Goal: Task Accomplishment & Management: Complete application form

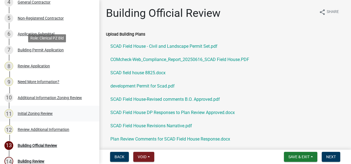
scroll to position [220, 0]
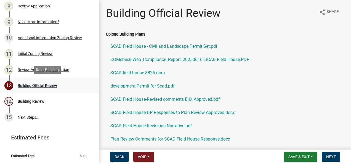
click at [39, 84] on div "Building Official Review" at bounding box center [37, 86] width 39 height 4
click at [23, 85] on div "Building Official Review" at bounding box center [37, 86] width 39 height 4
click at [24, 84] on div "Building Official Review" at bounding box center [37, 86] width 39 height 4
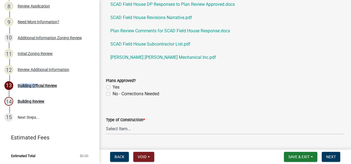
scroll to position [110, 0]
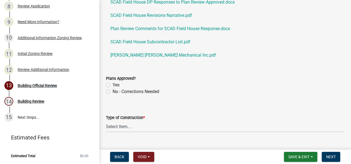
click at [113, 84] on label "Yes" at bounding box center [116, 85] width 7 height 7
click at [113, 84] on input "Yes" at bounding box center [115, 84] width 4 height 4
radio input "true"
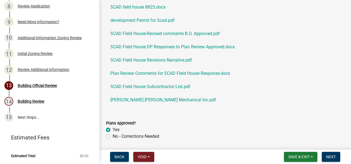
scroll to position [83, 0]
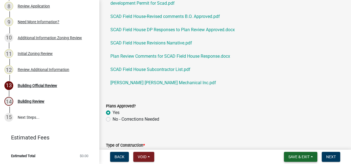
click at [288, 158] on span "Save & Exit" at bounding box center [298, 156] width 21 height 4
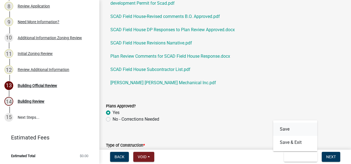
click at [287, 129] on button "Save" at bounding box center [295, 128] width 44 height 13
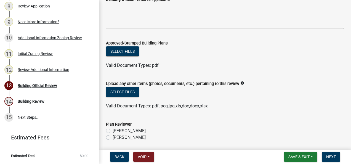
scroll to position [359, 0]
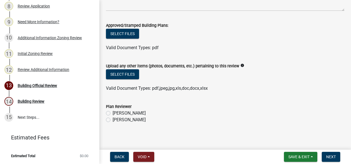
click at [113, 120] on label "[PERSON_NAME]" at bounding box center [129, 119] width 33 height 7
click at [113, 120] on input "[PERSON_NAME]" at bounding box center [115, 118] width 4 height 4
radio input "true"
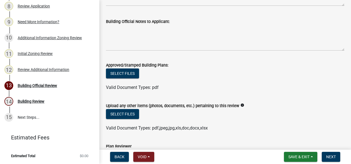
scroll to position [361, 0]
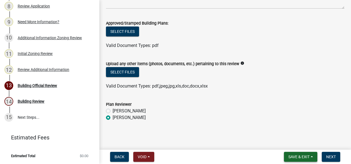
click at [284, 152] on button "Save & Exit" at bounding box center [300, 157] width 33 height 10
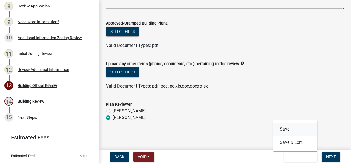
click at [283, 129] on button "Save" at bounding box center [295, 128] width 44 height 13
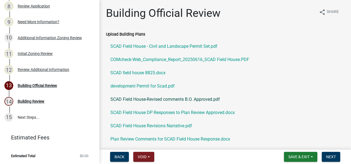
scroll to position [28, 0]
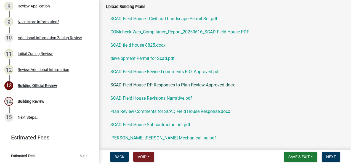
click at [134, 84] on link "SCAD Field House DP Responses to Plan Review Approved.docx" at bounding box center [225, 84] width 238 height 13
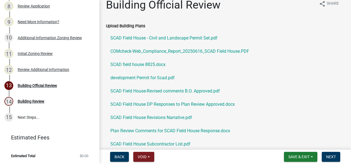
scroll to position [0, 0]
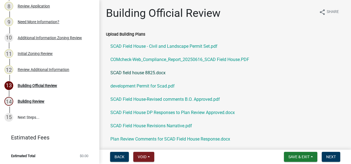
click at [132, 73] on link "SCAD field house 8825.docx" at bounding box center [225, 72] width 238 height 13
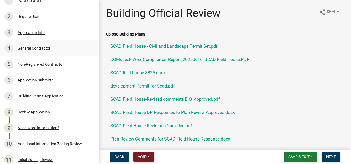
scroll to position [82, 0]
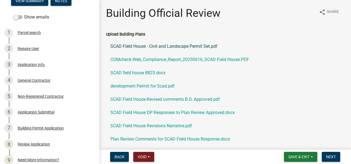
click at [137, 45] on link "SCAD Field House - Civil and Landscape Permit Set.pdf" at bounding box center [225, 46] width 238 height 13
click at [137, 72] on link "SCAD field house 8825.docx" at bounding box center [225, 72] width 238 height 13
click at [133, 85] on link "development Permit for Scad.pdf" at bounding box center [225, 85] width 238 height 13
click at [144, 99] on link "SCAD Field House-Revised comments B.O. Approved.pdf" at bounding box center [225, 99] width 238 height 13
click at [135, 98] on link "SCAD Field House-Revised comments B.O. Approved.pdf" at bounding box center [225, 99] width 238 height 13
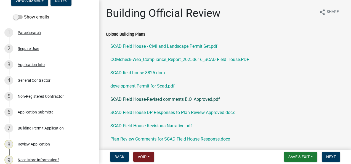
click at [132, 98] on link "SCAD Field House-Revised comments B.O. Approved.pdf" at bounding box center [225, 99] width 238 height 13
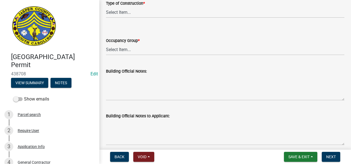
scroll to position [221, 0]
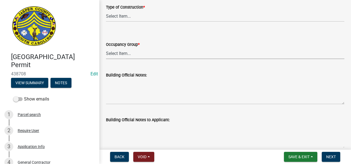
click at [119, 54] on select "Select Item... A-1 A-2 A-3 A-4 B E F-1 F-2 H-1 H-2 H-3 H-4 H-5 I-1 I-2 I-3 I-4 …" at bounding box center [225, 53] width 238 height 11
click at [106, 48] on select "Select Item... A-1 A-2 A-3 A-4 B E F-1 F-2 H-1 H-2 H-3 H-4 H-5 I-1 I-2 I-3 I-4 …" at bounding box center [225, 53] width 238 height 11
select select "0aac365e-5b60-4b07-b7c2-f27c89227481"
click at [121, 18] on select "Select Item... IA IB IIA IIB IIIA IIIB IV VA VB" at bounding box center [225, 15] width 238 height 11
click at [106, 10] on select "Select Item... IA IB IIA IIB IIIA IIIB IV VA VB" at bounding box center [225, 15] width 238 height 11
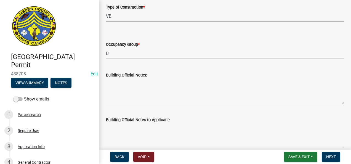
select select "5377c7cd-ae48-4ed2-bc38-366ad0c69dab"
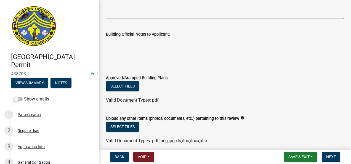
scroll to position [361, 0]
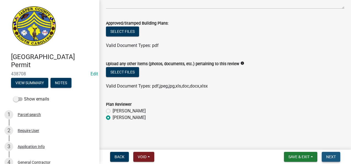
click at [330, 153] on button "Next" at bounding box center [331, 157] width 18 height 10
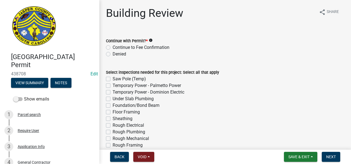
click at [113, 46] on label "Continue to Fee Confirmation" at bounding box center [141, 47] width 57 height 7
click at [113, 46] on input "Continue to Fee Confirmation" at bounding box center [115, 46] width 4 height 4
radio input "true"
click at [113, 79] on label "Saw Pole (Temp)" at bounding box center [129, 79] width 33 height 7
click at [113, 79] on input "Saw Pole (Temp)" at bounding box center [115, 78] width 4 height 4
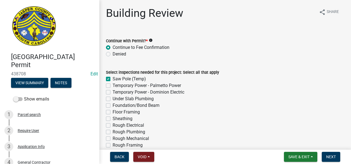
checkbox input "true"
checkbox input "false"
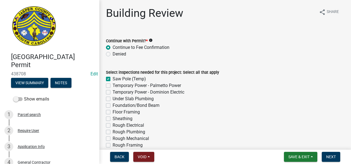
checkbox input "false"
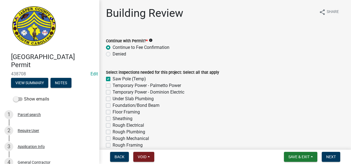
checkbox input "false"
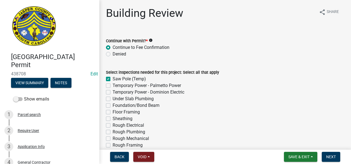
checkbox input "false"
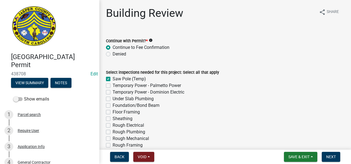
click at [113, 99] on label "Under Slab Plumbing" at bounding box center [133, 98] width 41 height 7
click at [113, 99] on input "Under Slab Plumbing" at bounding box center [115, 97] width 4 height 4
checkbox input "true"
checkbox input "false"
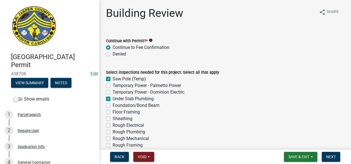
checkbox input "false"
checkbox input "true"
checkbox input "false"
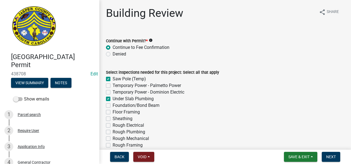
checkbox input "false"
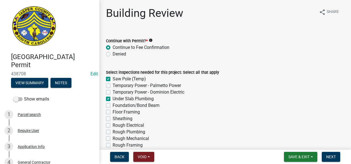
checkbox input "false"
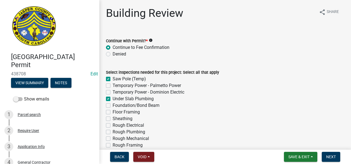
checkbox input "false"
click at [113, 106] on label "Foundation/Bond Beam" at bounding box center [136, 105] width 47 height 7
click at [113, 106] on input "Foundation/Bond Beam" at bounding box center [115, 104] width 4 height 4
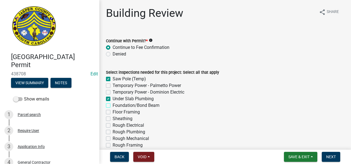
checkbox input "true"
checkbox input "false"
checkbox input "true"
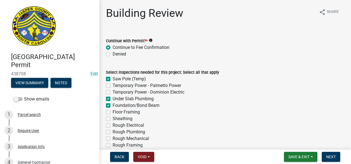
checkbox input "true"
checkbox input "false"
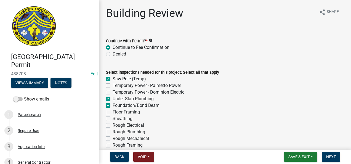
checkbox input "false"
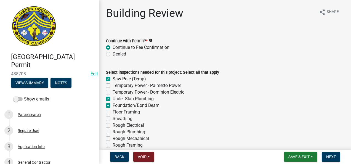
checkbox input "false"
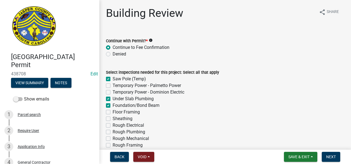
checkbox input "false"
click at [113, 118] on label "Sheathing" at bounding box center [123, 118] width 20 height 7
click at [113, 118] on input "Sheathing" at bounding box center [115, 117] width 4 height 4
checkbox input "true"
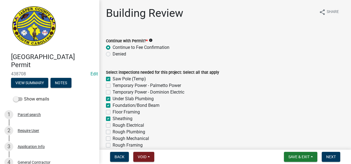
checkbox input "false"
checkbox input "true"
checkbox input "false"
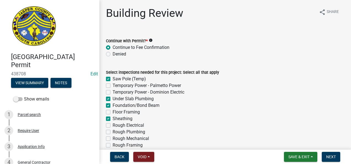
checkbox input "true"
checkbox input "false"
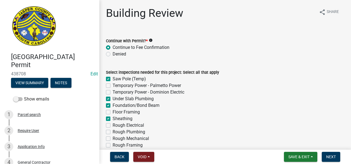
checkbox input "false"
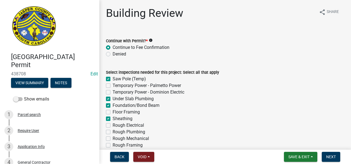
checkbox input "false"
click at [113, 126] on label "Rough Electrical" at bounding box center [128, 125] width 31 height 7
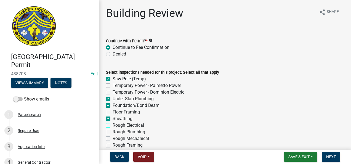
click at [113, 125] on input "Rough Electrical" at bounding box center [115, 124] width 4 height 4
checkbox input "true"
checkbox input "false"
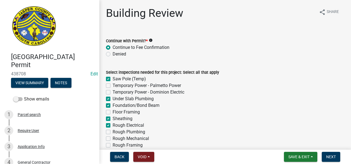
checkbox input "true"
checkbox input "false"
checkbox input "true"
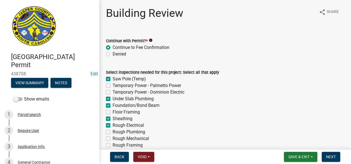
checkbox input "false"
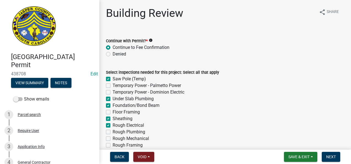
checkbox input "false"
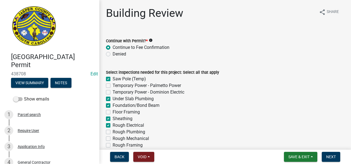
checkbox input "false"
click at [113, 132] on label "Rough Plumbing" at bounding box center [129, 132] width 33 height 7
click at [113, 132] on input "Rough Plumbing" at bounding box center [115, 131] width 4 height 4
checkbox input "true"
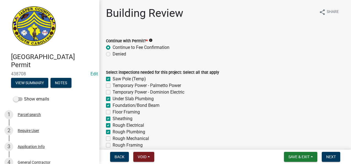
checkbox input "true"
checkbox input "false"
checkbox input "true"
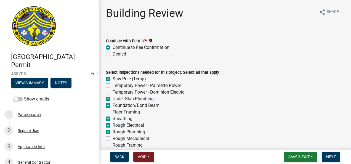
checkbox input "false"
checkbox input "true"
checkbox input "false"
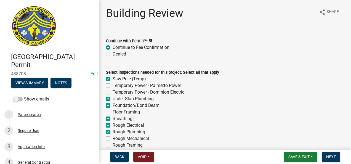
checkbox input "false"
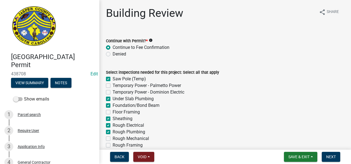
checkbox input "false"
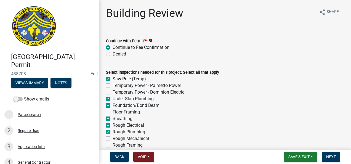
click at [113, 138] on label "Rough Mechanical" at bounding box center [131, 138] width 36 height 7
click at [113, 138] on input "Rough Mechanical" at bounding box center [115, 137] width 4 height 4
checkbox input "true"
checkbox input "false"
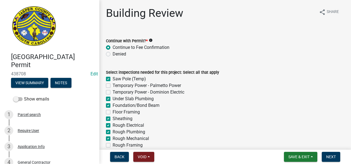
checkbox input "false"
checkbox input "true"
checkbox input "false"
checkbox input "true"
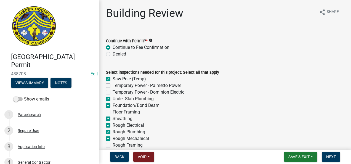
checkbox input "true"
checkbox input "false"
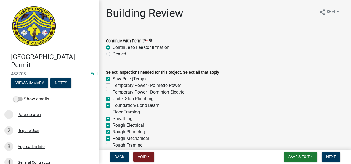
checkbox input "false"
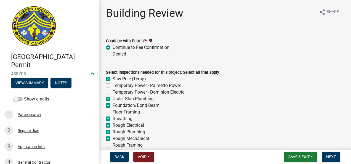
checkbox input "false"
click at [113, 143] on label "Rough Framing" at bounding box center [128, 145] width 30 height 7
click at [113, 143] on input "Rough Framing" at bounding box center [115, 144] width 4 height 4
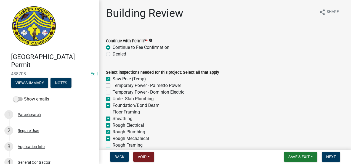
checkbox input "true"
checkbox input "false"
checkbox input "true"
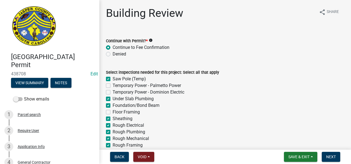
checkbox input "true"
checkbox input "false"
checkbox input "true"
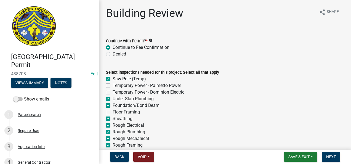
checkbox input "true"
checkbox input "false"
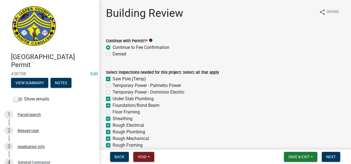
checkbox input "false"
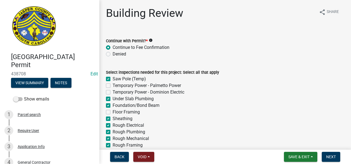
checkbox input "false"
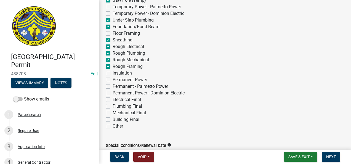
scroll to position [83, 0]
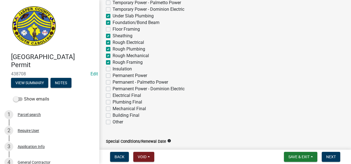
click at [113, 68] on label "Insulation" at bounding box center [122, 69] width 19 height 7
click at [113, 68] on input "Insulation" at bounding box center [115, 68] width 4 height 4
checkbox input "true"
checkbox input "false"
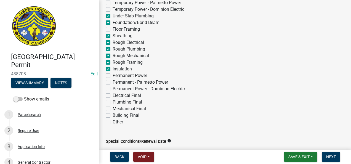
checkbox input "false"
checkbox input "true"
checkbox input "false"
checkbox input "true"
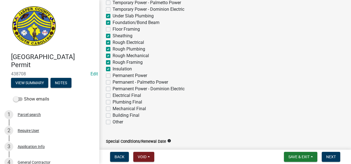
checkbox input "true"
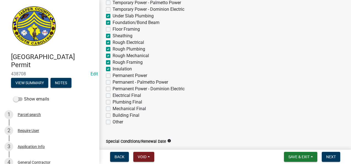
checkbox input "false"
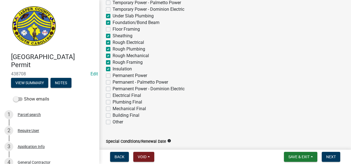
checkbox input "false"
click at [113, 76] on label "Permanent Power" at bounding box center [130, 75] width 34 height 7
click at [113, 76] on input "Permanent Power" at bounding box center [115, 74] width 4 height 4
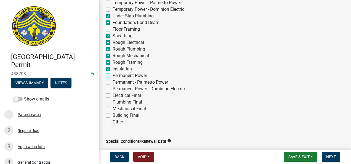
checkbox input "true"
checkbox input "false"
checkbox input "true"
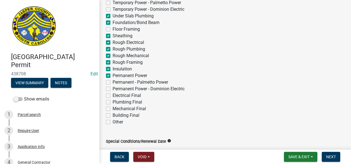
checkbox input "true"
checkbox input "false"
click at [113, 94] on label "Electrical Final" at bounding box center [127, 95] width 28 height 7
click at [113, 94] on input "Electrical Final" at bounding box center [115, 94] width 4 height 4
click at [113, 102] on label "Plumbing Final" at bounding box center [128, 102] width 30 height 7
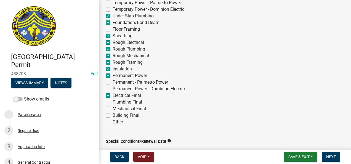
click at [113, 102] on input "Plumbing Final" at bounding box center [115, 101] width 4 height 4
click at [113, 109] on label "Mechanical Final" at bounding box center [129, 108] width 33 height 7
click at [113, 109] on input "Mechanical Final" at bounding box center [115, 107] width 4 height 4
click at [113, 116] on label "Building Final" at bounding box center [126, 115] width 27 height 7
click at [113, 116] on input "Building Final" at bounding box center [115, 114] width 4 height 4
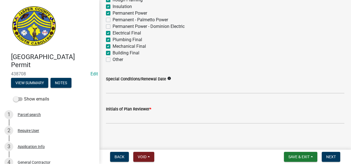
scroll to position [147, 0]
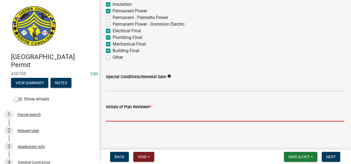
click at [116, 118] on input "Initials of Plan Reviewer *" at bounding box center [225, 115] width 238 height 11
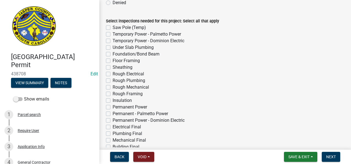
scroll to position [28, 0]
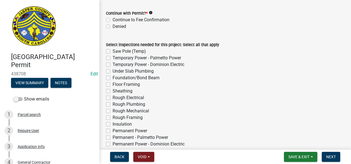
click at [113, 20] on label "Continue to Fee Confirmation" at bounding box center [141, 20] width 57 height 7
click at [113, 20] on input "Continue to Fee Confirmation" at bounding box center [115, 19] width 4 height 4
radio input "true"
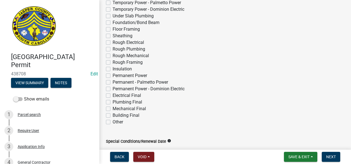
scroll to position [55, 0]
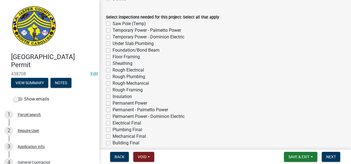
click at [113, 24] on label "Saw Pole (Temp)" at bounding box center [129, 23] width 33 height 7
click at [113, 24] on input "Saw Pole (Temp)" at bounding box center [115, 22] width 4 height 4
checkbox input "true"
checkbox input "false"
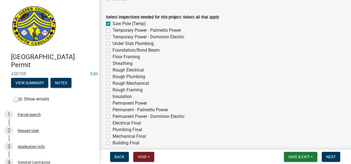
checkbox input "false"
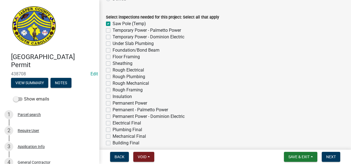
checkbox input "false"
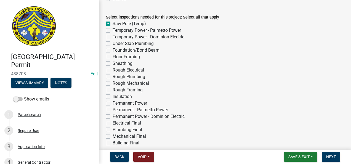
checkbox input "false"
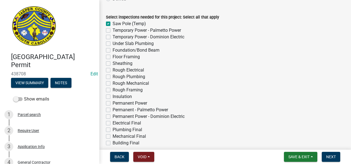
checkbox input "false"
click at [113, 44] on label "Under Slab Plumbing" at bounding box center [133, 43] width 41 height 7
click at [113, 44] on input "Under Slab Plumbing" at bounding box center [115, 42] width 4 height 4
checkbox input "true"
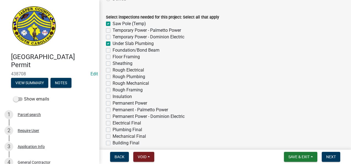
checkbox input "true"
checkbox input "false"
checkbox input "true"
checkbox input "false"
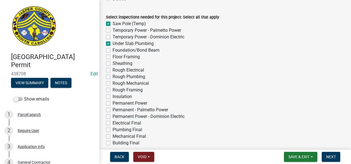
checkbox input "false"
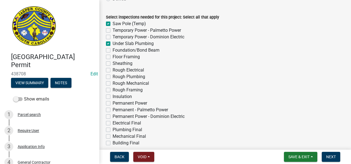
checkbox input "false"
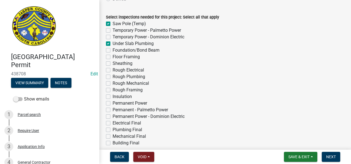
checkbox input "false"
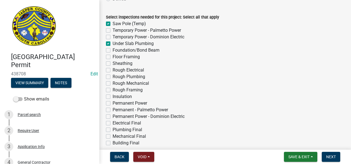
click at [113, 51] on label "Foundation/Bond Beam" at bounding box center [136, 50] width 47 height 7
click at [113, 50] on input "Foundation/Bond Beam" at bounding box center [115, 49] width 4 height 4
checkbox input "true"
checkbox input "false"
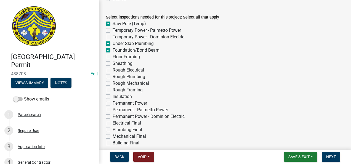
checkbox input "false"
checkbox input "true"
checkbox input "false"
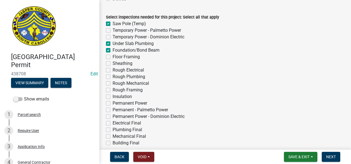
checkbox input "false"
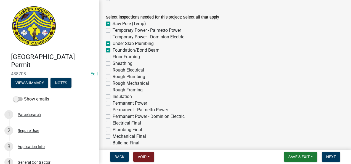
checkbox input "false"
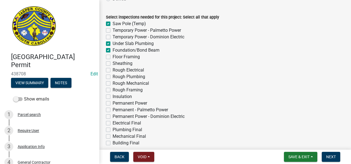
checkbox input "false"
click at [113, 57] on label "Floor Framing" at bounding box center [126, 56] width 27 height 7
click at [113, 57] on input "Floor Framing" at bounding box center [115, 55] width 4 height 4
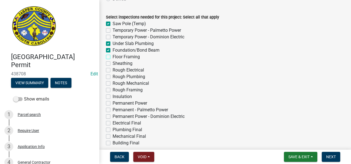
checkbox input "true"
checkbox input "false"
checkbox input "true"
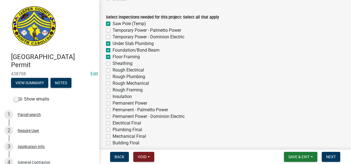
checkbox input "true"
checkbox input "false"
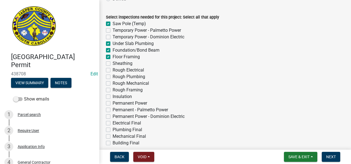
checkbox input "false"
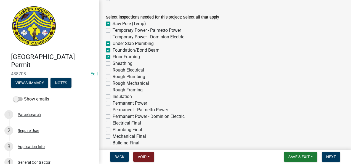
checkbox input "false"
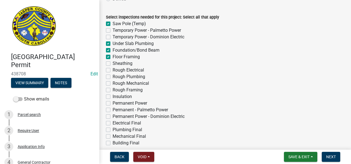
checkbox input "false"
click at [113, 68] on label "Rough Electrical" at bounding box center [128, 70] width 31 height 7
click at [113, 68] on input "Rough Electrical" at bounding box center [115, 69] width 4 height 4
checkbox input "true"
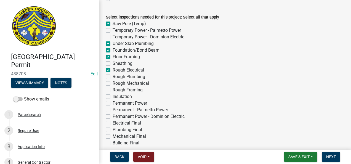
checkbox input "false"
checkbox input "true"
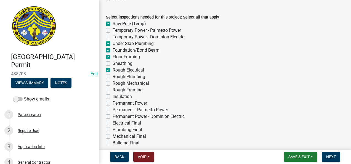
checkbox input "false"
checkbox input "true"
checkbox input "false"
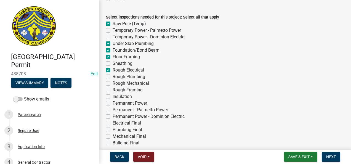
checkbox input "false"
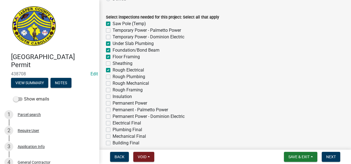
checkbox input "false"
click at [113, 64] on label "Sheathing" at bounding box center [123, 63] width 20 height 7
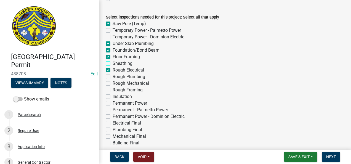
click at [113, 64] on input "Sheathing" at bounding box center [115, 62] width 4 height 4
checkbox input "true"
checkbox input "false"
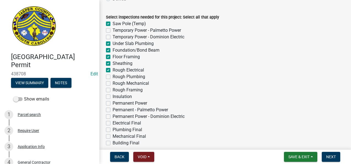
checkbox input "true"
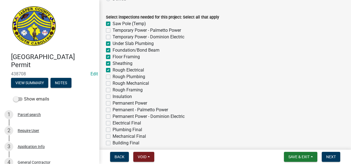
checkbox input "false"
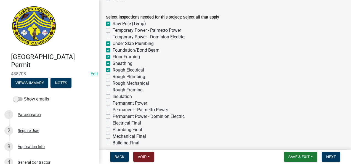
checkbox input "false"
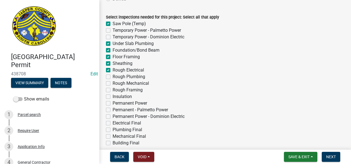
checkbox input "false"
click at [113, 56] on label "Floor Framing" at bounding box center [126, 56] width 27 height 7
click at [113, 56] on input "Floor Framing" at bounding box center [115, 55] width 4 height 4
checkbox input "false"
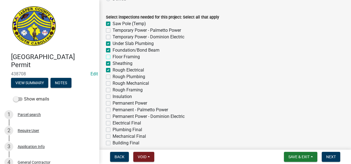
checkbox input "true"
checkbox input "false"
checkbox input "true"
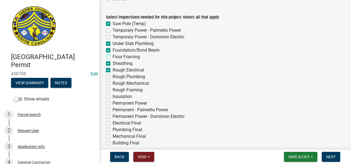
checkbox input "false"
checkbox input "true"
checkbox input "false"
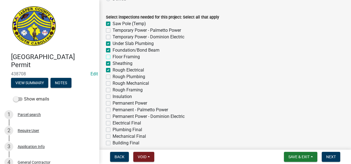
checkbox input "false"
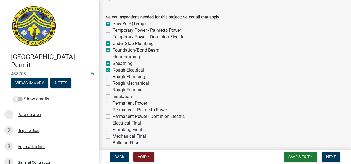
checkbox input "false"
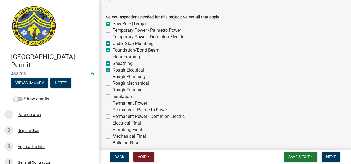
click at [113, 76] on label "Rough Plumbing" at bounding box center [129, 76] width 33 height 7
click at [113, 76] on input "Rough Plumbing" at bounding box center [115, 75] width 4 height 4
checkbox input "true"
checkbox input "false"
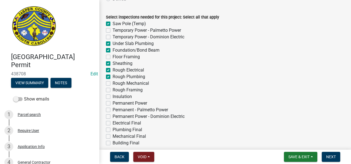
checkbox input "false"
checkbox input "true"
checkbox input "false"
checkbox input "true"
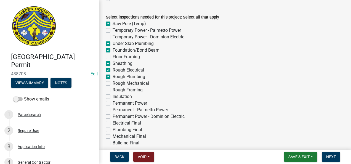
checkbox input "true"
checkbox input "false"
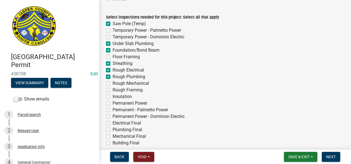
checkbox input "false"
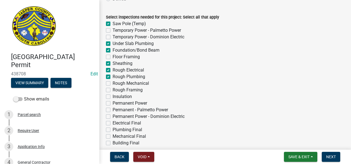
checkbox input "false"
click at [109, 85] on div "Rough Mechanical" at bounding box center [225, 83] width 238 height 7
drag, startPoint x: 109, startPoint y: 85, endPoint x: 108, endPoint y: 92, distance: 6.7
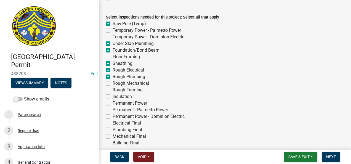
click at [113, 91] on label "Rough Framing" at bounding box center [128, 90] width 30 height 7
click at [113, 90] on input "Rough Framing" at bounding box center [115, 89] width 4 height 4
checkbox input "true"
checkbox input "false"
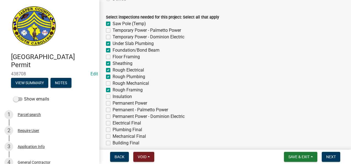
checkbox input "false"
checkbox input "true"
checkbox input "false"
checkbox input "true"
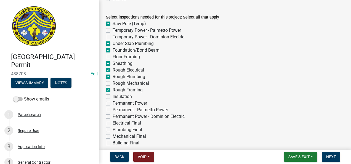
checkbox input "true"
checkbox input "false"
checkbox input "true"
checkbox input "false"
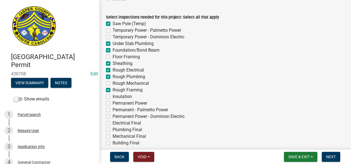
checkbox input "false"
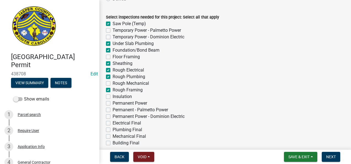
checkbox input "false"
drag, startPoint x: 107, startPoint y: 96, endPoint x: 110, endPoint y: 91, distance: 5.5
click at [113, 95] on label "Insulation" at bounding box center [122, 96] width 19 height 7
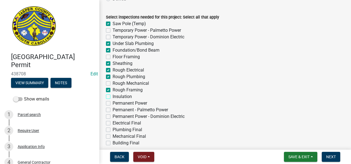
click at [113, 95] on input "Insulation" at bounding box center [115, 95] width 4 height 4
checkbox input "true"
checkbox input "false"
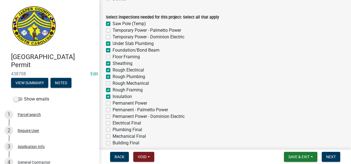
checkbox input "true"
checkbox input "false"
checkbox input "true"
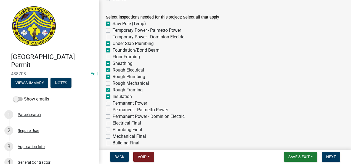
checkbox input "true"
checkbox input "false"
click at [113, 83] on label "Rough Mechanical" at bounding box center [131, 83] width 36 height 7
click at [113, 83] on input "Rough Mechanical" at bounding box center [115, 82] width 4 height 4
click at [113, 103] on label "Permanent Power" at bounding box center [130, 103] width 34 height 7
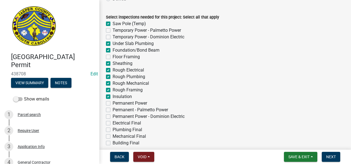
click at [113, 103] on input "Permanent Power" at bounding box center [115, 102] width 4 height 4
click at [113, 111] on label "Permanent - Palmetto Power" at bounding box center [140, 109] width 55 height 7
click at [113, 110] on input "Permanent - Palmetto Power" at bounding box center [115, 108] width 4 height 4
click at [113, 111] on label "Permanent - Palmetto Power" at bounding box center [140, 109] width 55 height 7
click at [113, 110] on input "Permanent - Palmetto Power" at bounding box center [115, 108] width 4 height 4
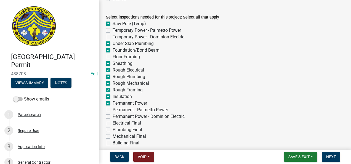
drag, startPoint x: 107, startPoint y: 116, endPoint x: 106, endPoint y: 121, distance: 4.9
click at [113, 116] on label "Permanent Power - Dominion Electric" at bounding box center [149, 116] width 72 height 7
click at [113, 116] on input "Permanent Power - Dominion Electric" at bounding box center [115, 115] width 4 height 4
click at [113, 124] on label "Electrical Final" at bounding box center [127, 123] width 28 height 7
click at [113, 123] on input "Electrical Final" at bounding box center [115, 122] width 4 height 4
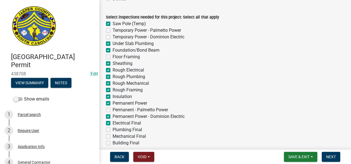
click at [113, 130] on label "Plumbing Final" at bounding box center [128, 129] width 30 height 7
click at [113, 130] on input "Plumbing Final" at bounding box center [115, 128] width 4 height 4
click at [113, 137] on label "Mechanical Final" at bounding box center [129, 136] width 33 height 7
click at [113, 137] on input "Mechanical Final" at bounding box center [115, 135] width 4 height 4
click at [113, 143] on label "Building Final" at bounding box center [126, 143] width 27 height 7
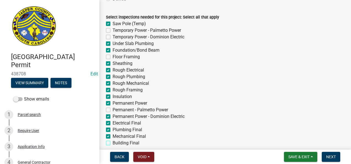
click at [113, 143] on input "Building Final" at bounding box center [115, 142] width 4 height 4
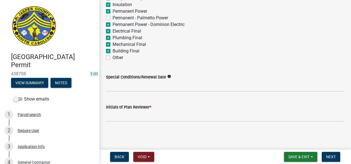
scroll to position [147, 0]
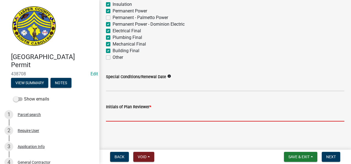
click at [119, 113] on input "Initials of Plan Reviewer *" at bounding box center [225, 115] width 238 height 11
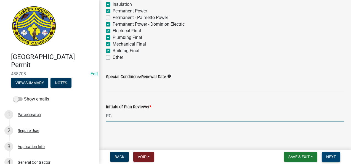
click at [328, 156] on span "Next" at bounding box center [331, 156] width 10 height 4
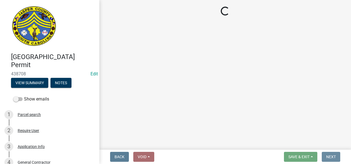
scroll to position [0, 0]
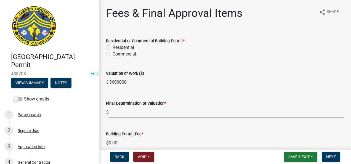
click at [112, 53] on div "Commercial" at bounding box center [225, 54] width 238 height 7
click at [113, 54] on label "Commercial" at bounding box center [124, 54] width 23 height 7
click at [113, 54] on input "Commercial" at bounding box center [115, 53] width 4 height 4
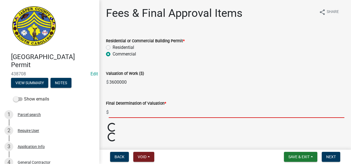
click at [114, 113] on input "text" at bounding box center [227, 111] width 236 height 11
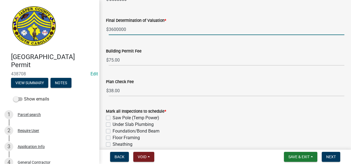
scroll to position [138, 0]
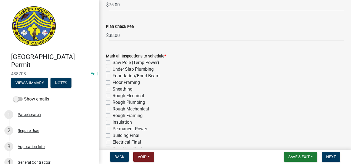
click at [108, 60] on div "Mark all Inspections to schedule * Saw Pole (Temp Power) Under Slab Plumbing Fo…" at bounding box center [225, 109] width 238 height 113
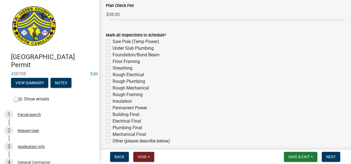
click at [113, 41] on label "Saw Pole (Temp Power)" at bounding box center [136, 41] width 47 height 7
click at [113, 41] on input "Saw Pole (Temp Power)" at bounding box center [115, 40] width 4 height 4
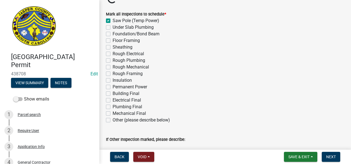
click at [113, 47] on label "Sheathing" at bounding box center [123, 47] width 20 height 7
click at [113, 47] on input "Sheathing" at bounding box center [115, 46] width 4 height 4
click at [108, 24] on div "Under Slab Plumbing" at bounding box center [225, 27] width 238 height 7
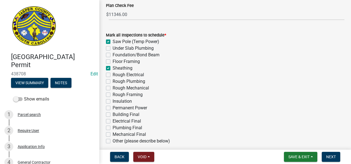
scroll to position [189, 0]
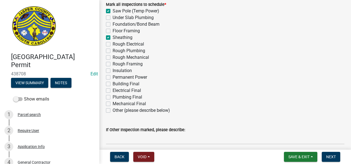
click at [108, 28] on div "Floor Framing" at bounding box center [225, 31] width 238 height 7
click at [113, 17] on label "Under Slab Plumbing" at bounding box center [133, 17] width 41 height 7
click at [113, 17] on input "Under Slab Plumbing" at bounding box center [115, 16] width 4 height 4
click at [113, 23] on label "Foundation/Bond Beam" at bounding box center [136, 24] width 47 height 7
click at [113, 23] on input "Foundation/Bond Beam" at bounding box center [115, 23] width 4 height 4
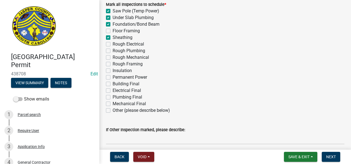
click at [108, 46] on div "Rough Electrical" at bounding box center [225, 44] width 238 height 7
click at [113, 43] on label "Rough Electrical" at bounding box center [128, 44] width 31 height 7
click at [113, 43] on input "Rough Electrical" at bounding box center [115, 43] width 4 height 4
click at [110, 50] on div "Rough Plumbing" at bounding box center [225, 50] width 238 height 7
click at [113, 50] on label "Rough Plumbing" at bounding box center [129, 50] width 33 height 7
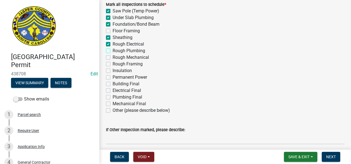
click at [113, 50] on input "Rough Plumbing" at bounding box center [115, 49] width 4 height 4
click at [113, 56] on label "Rough Mechanical" at bounding box center [131, 57] width 36 height 7
click at [113, 56] on input "Rough Mechanical" at bounding box center [115, 56] width 4 height 4
click at [113, 62] on label "Rough Framing" at bounding box center [128, 64] width 30 height 7
click at [113, 62] on input "Rough Framing" at bounding box center [115, 63] width 4 height 4
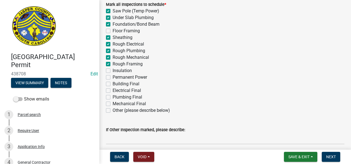
click at [113, 69] on label "Insulation" at bounding box center [122, 70] width 19 height 7
click at [113, 69] on input "Insulation" at bounding box center [115, 69] width 4 height 4
click at [113, 78] on label "Permanent Power" at bounding box center [130, 77] width 34 height 7
click at [113, 77] on input "Permanent Power" at bounding box center [115, 76] width 4 height 4
click at [113, 84] on label "Building Final" at bounding box center [126, 84] width 27 height 7
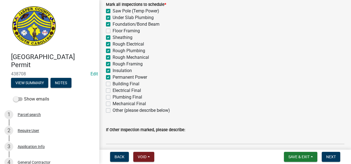
click at [113, 84] on input "Building Final" at bounding box center [115, 83] width 4 height 4
click at [113, 90] on label "Electrical Final" at bounding box center [127, 90] width 28 height 7
click at [113, 90] on input "Electrical Final" at bounding box center [115, 89] width 4 height 4
click at [113, 96] on label "Plumbing Final" at bounding box center [128, 97] width 30 height 7
click at [113, 96] on input "Plumbing Final" at bounding box center [115, 96] width 4 height 4
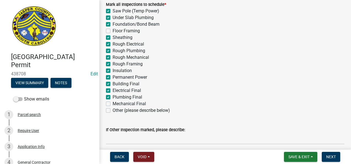
drag, startPoint x: 109, startPoint y: 103, endPoint x: 113, endPoint y: 101, distance: 4.3
click at [113, 103] on label "Mechanical Final" at bounding box center [129, 103] width 33 height 7
click at [113, 103] on input "Mechanical Final" at bounding box center [115, 102] width 4 height 4
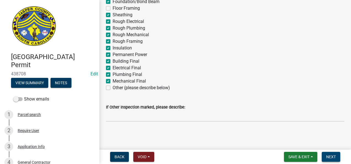
click at [331, 156] on span "Next" at bounding box center [331, 156] width 10 height 4
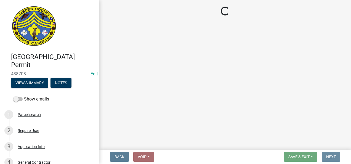
scroll to position [0, 0]
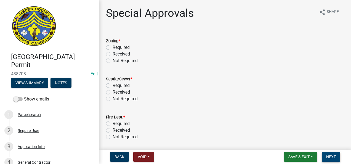
click at [351, 164] on html "Internet Explorer does NOT work with GeoPermits. Get a new browser for more sec…" at bounding box center [175, 82] width 351 height 164
click at [113, 54] on label "Received" at bounding box center [121, 54] width 17 height 7
click at [113, 54] on input "Received" at bounding box center [115, 53] width 4 height 4
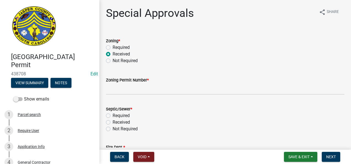
click at [113, 60] on label "Not Required" at bounding box center [125, 60] width 25 height 7
click at [113, 60] on input "Not Required" at bounding box center [115, 59] width 4 height 4
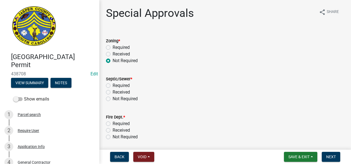
click at [113, 91] on label "Received" at bounding box center [121, 92] width 17 height 7
click at [113, 91] on input "Received" at bounding box center [115, 91] width 4 height 4
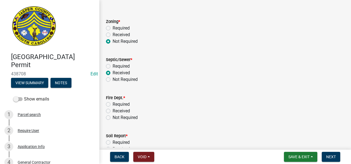
scroll to position [55, 0]
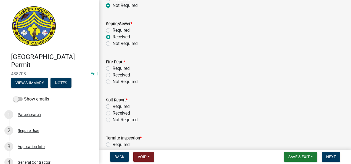
click at [113, 75] on label "Received" at bounding box center [121, 75] width 17 height 7
click at [113, 75] on input "Received" at bounding box center [115, 74] width 4 height 4
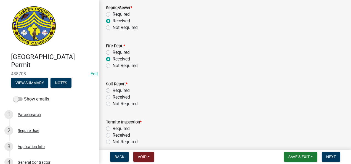
scroll to position [110, 0]
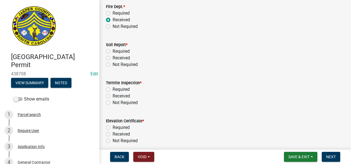
click at [113, 65] on label "Not Required" at bounding box center [125, 64] width 25 height 7
click at [113, 65] on input "Not Required" at bounding box center [115, 63] width 4 height 4
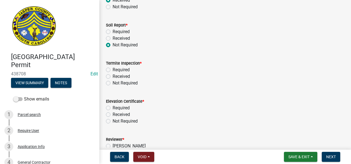
scroll to position [138, 0]
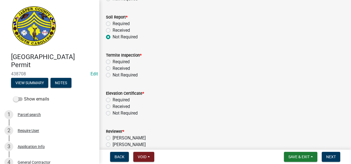
click at [113, 61] on label "Required" at bounding box center [121, 61] width 17 height 7
click at [113, 61] on input "Required" at bounding box center [115, 60] width 4 height 4
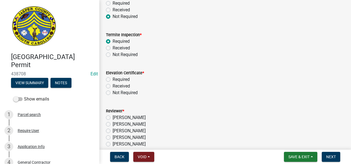
scroll to position [165, 0]
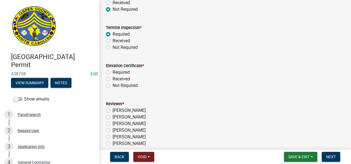
click at [113, 85] on label "Not Required" at bounding box center [125, 85] width 25 height 7
click at [113, 85] on input "Not Required" at bounding box center [115, 84] width 4 height 4
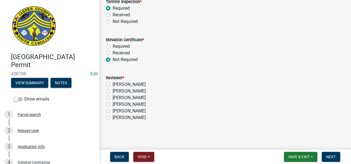
click at [113, 110] on label "[PERSON_NAME]" at bounding box center [129, 111] width 33 height 7
click at [113, 110] on input "[PERSON_NAME]" at bounding box center [115, 110] width 4 height 4
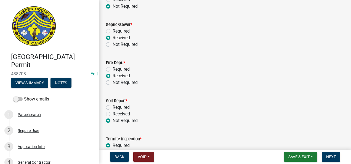
scroll to position [55, 0]
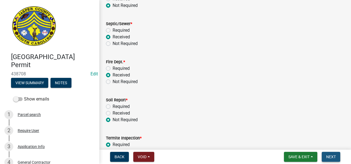
click at [327, 155] on span "Next" at bounding box center [331, 156] width 10 height 4
